Goal: Task Accomplishment & Management: Use online tool/utility

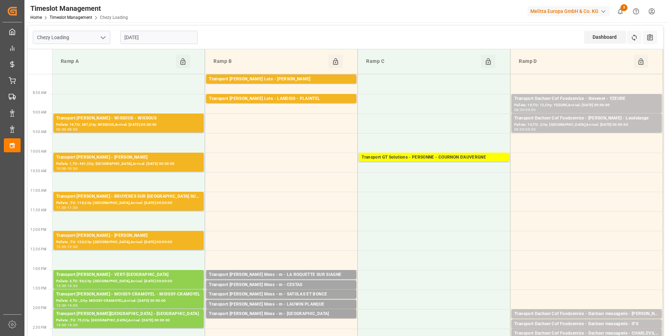
click at [131, 37] on input "[DATE]" at bounding box center [159, 37] width 78 height 13
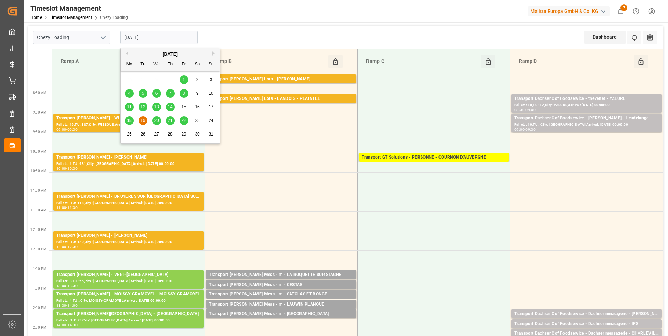
click at [130, 120] on span "18" at bounding box center [129, 120] width 5 height 5
type input "[DATE]"
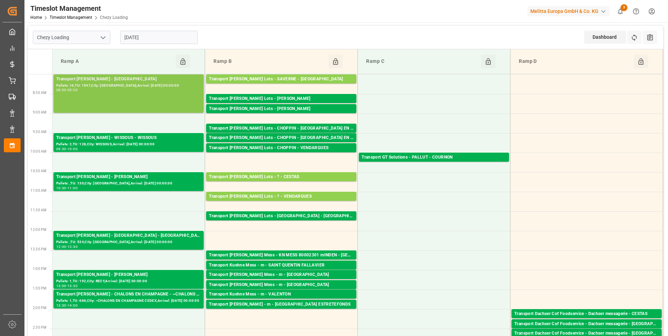
click at [129, 95] on div "Transport [PERSON_NAME] - SAINT GILLES - SAINT GILLES Pallets: 16,TU: 1547,City…" at bounding box center [128, 94] width 145 height 36
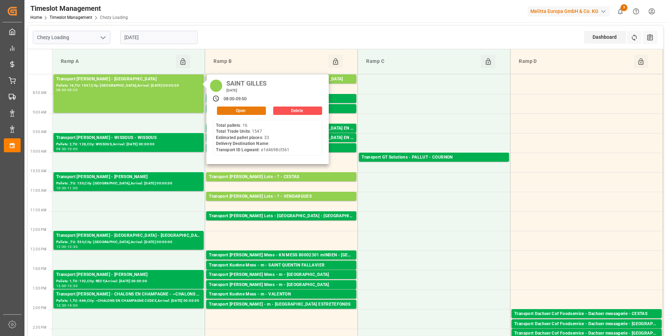
click at [225, 109] on button "Open" at bounding box center [241, 111] width 49 height 8
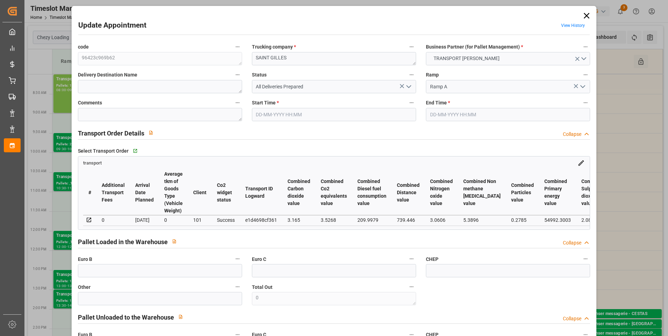
type input "33"
type input "1485.2"
type input "0"
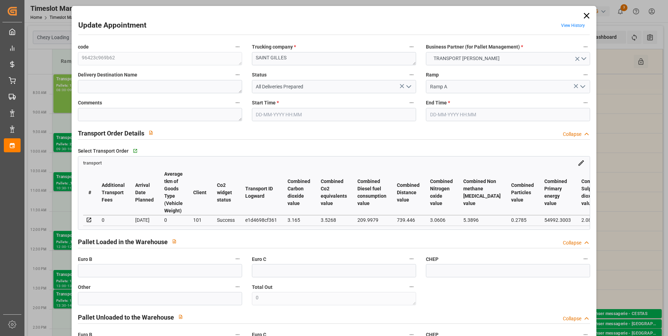
type input "1425.0494"
type input "-60.1506"
type input "30"
type input "5460.332"
type input "9710.48"
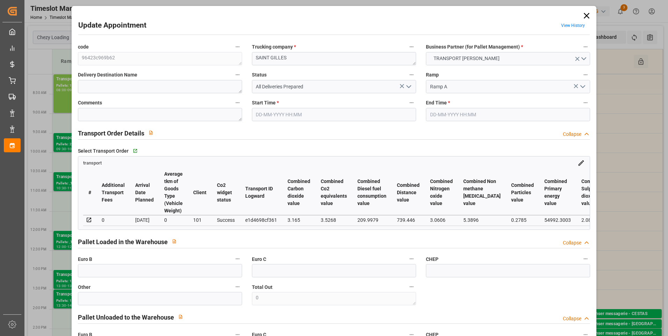
type input "37008.68"
type input "30"
type input "16"
type input "1547"
type input "42"
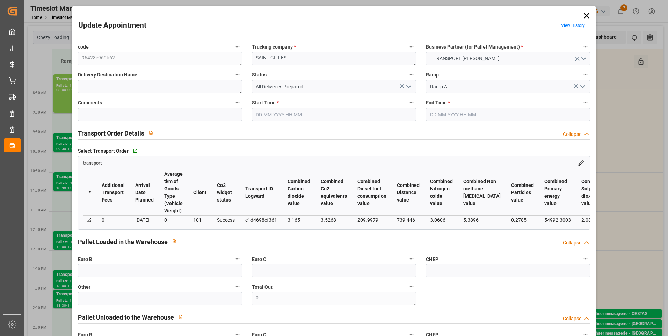
type input "101"
type input "8277.104"
type input "0"
type input "4710.8598"
type input "0"
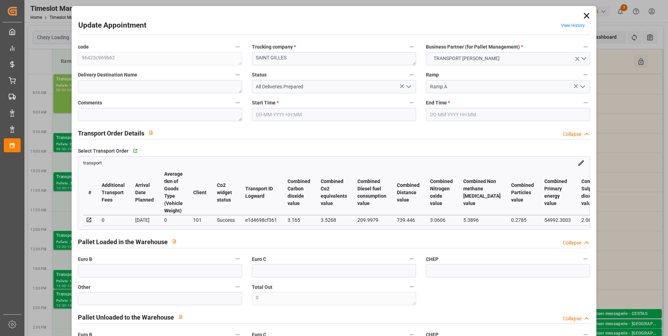
type input "0"
type input "21"
type input "35"
type input "[DATE] 08:00"
type input "[DATE] 09:00"
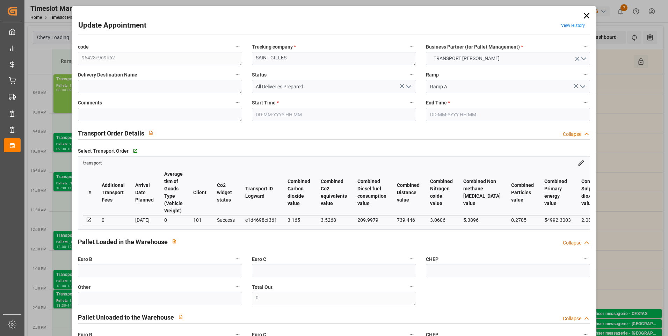
type input "[DATE] 14:29"
type input "[DATE] 12:40"
type input "[DATE]"
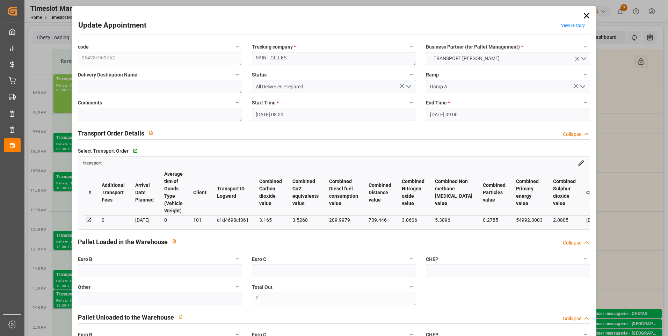
click at [408, 86] on icon "open menu" at bounding box center [409, 86] width 8 height 8
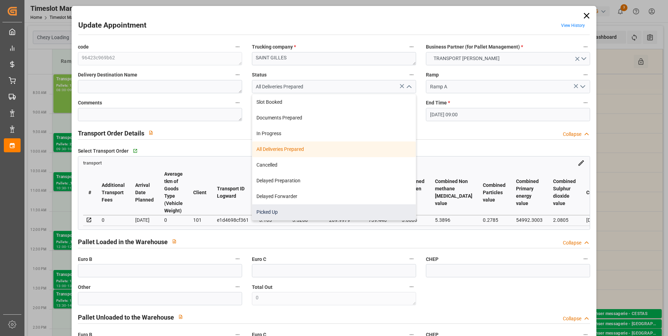
click at [266, 212] on div "Picked Up" at bounding box center [334, 212] width 164 height 16
type input "Picked Up"
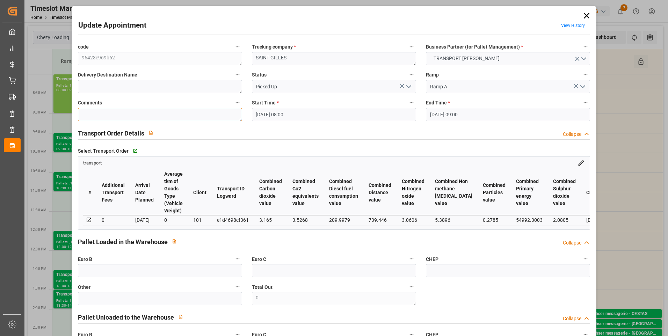
click at [96, 115] on textarea at bounding box center [160, 114] width 164 height 13
type textarea "AP 33"
click at [118, 277] on input "text" at bounding box center [160, 270] width 164 height 13
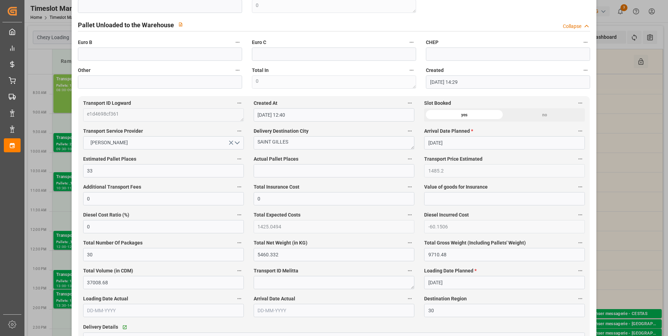
scroll to position [349, 0]
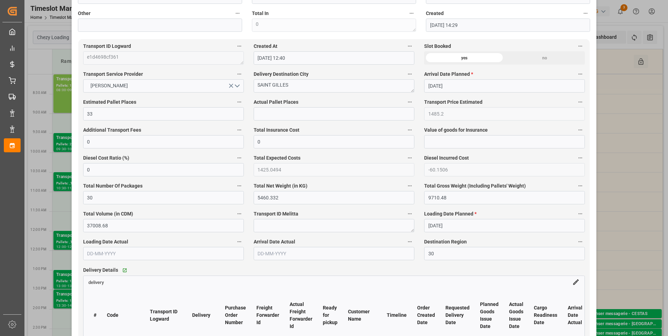
type input "41"
click at [264, 119] on input "text" at bounding box center [334, 113] width 161 height 13
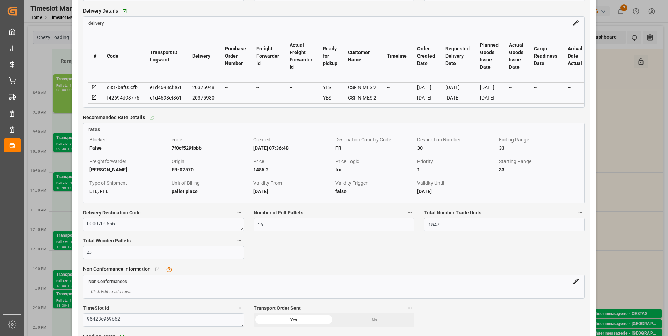
scroll to position [629, 0]
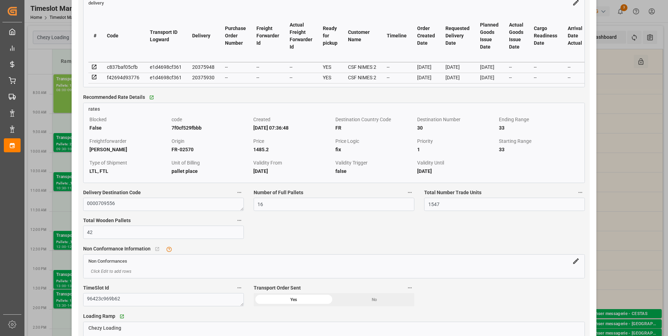
type input "33"
click at [94, 70] on icon at bounding box center [94, 67] width 6 height 6
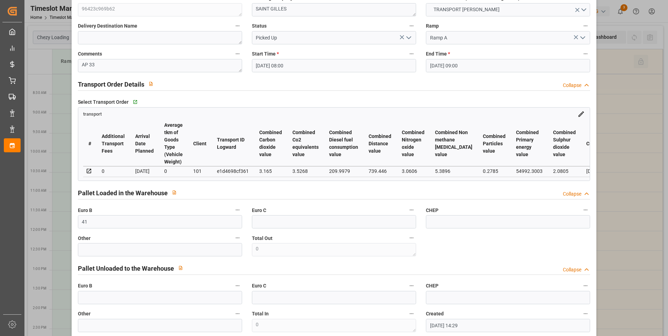
scroll to position [35, 0]
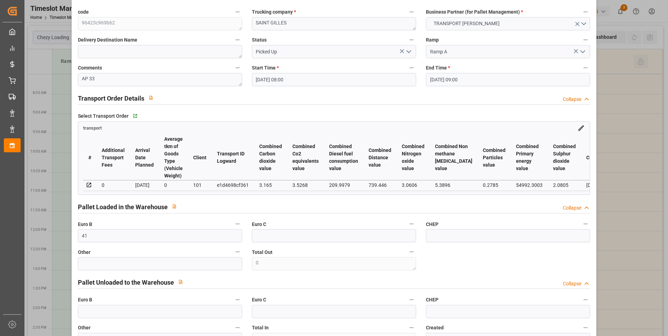
click at [409, 52] on icon "open menu" at bounding box center [409, 52] width 8 height 8
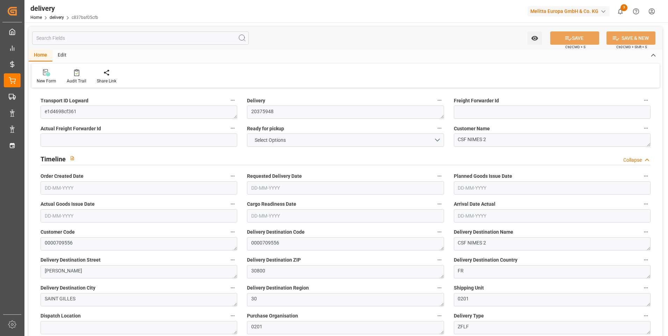
type input "30"
type input "4513.964"
type input "8072.48"
type input "29986.688"
type input "1262"
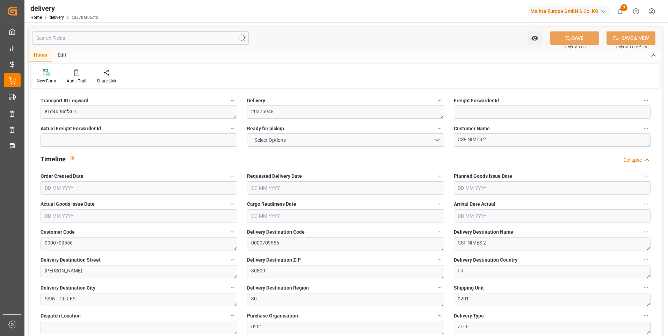
type input "31"
type input "8"
type input "27"
type input "0"
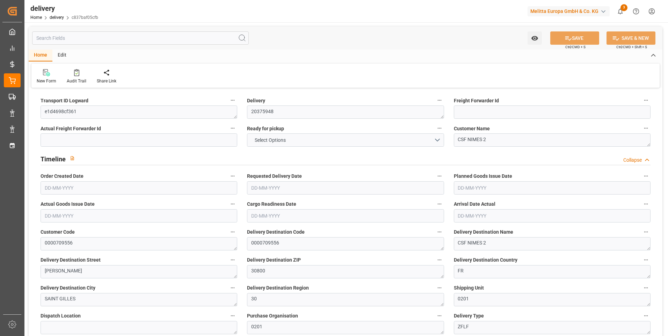
type input "-49.2141"
type input "1215.1636"
type input "1165.9495"
type input "19.6"
type input "454.32"
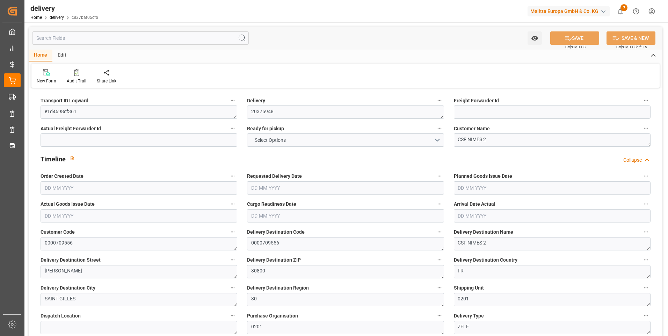
type input "1.5"
type input "1.3"
type input "0"
type input "46.5"
type input "6946.808"
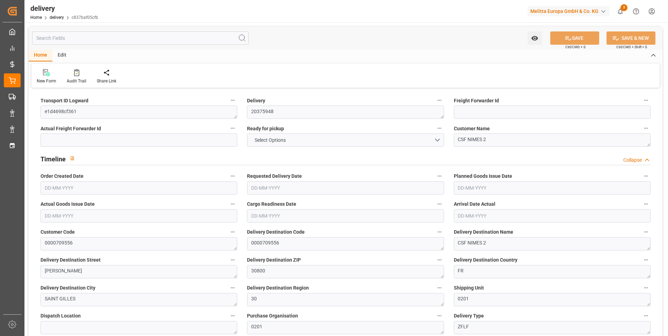
type input "101"
type input "44558.1132"
type input "2.8576"
type input "0"
type input "[DATE]"
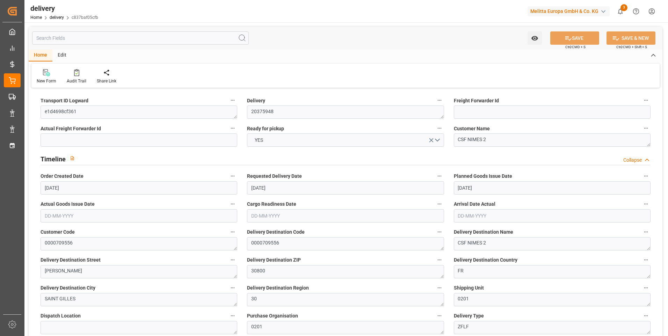
type input "[DATE]"
type input "08-08-2025 11:01"
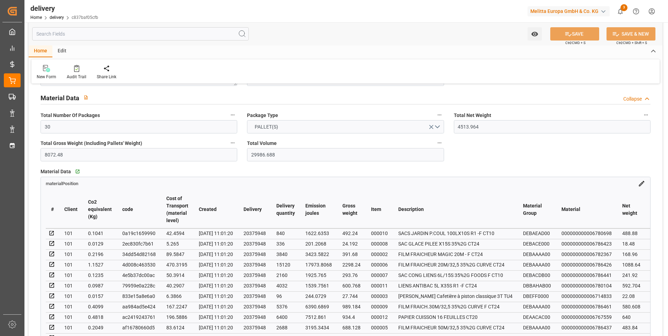
scroll to position [454, 0]
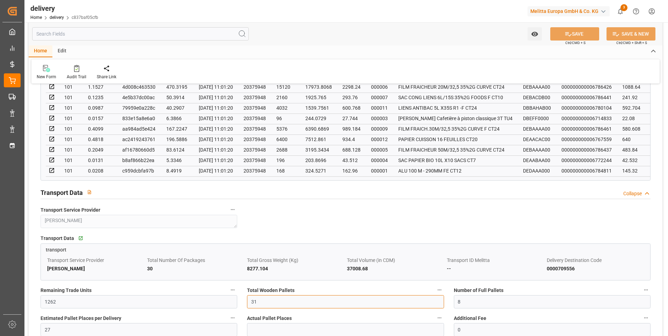
click at [269, 302] on input "31" at bounding box center [345, 301] width 197 height 13
type input "30"
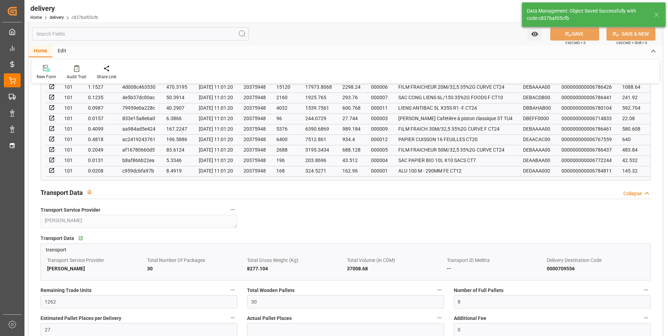
type input "45"
